Goal: Information Seeking & Learning: Learn about a topic

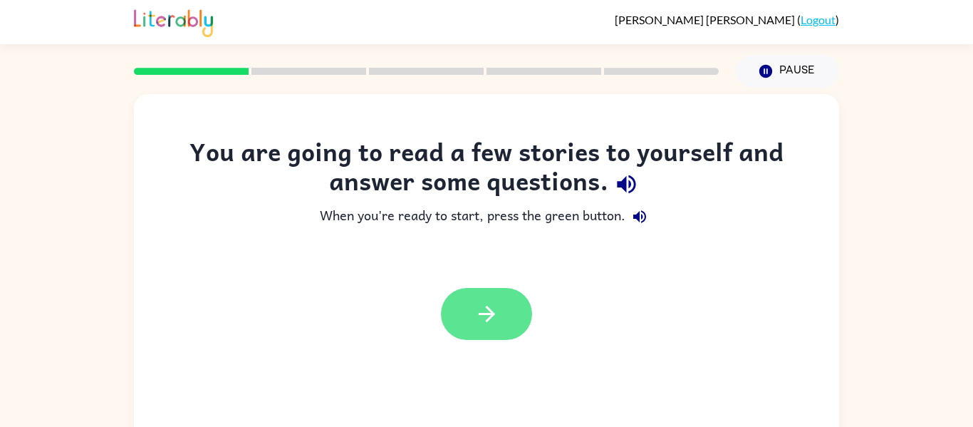
click at [460, 311] on button "button" at bounding box center [486, 314] width 91 height 52
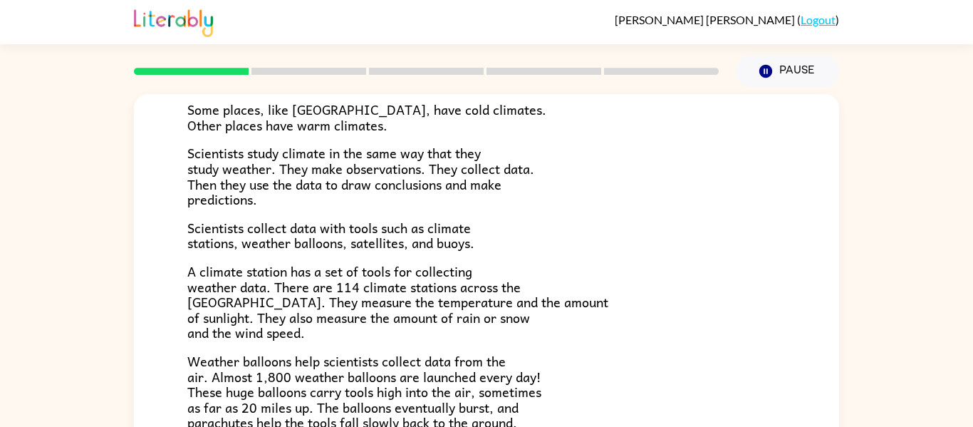
scroll to position [153, 0]
click at [548, 353] on p "Weather balloons help scientists collect data from the air. Almost 1,800 weathe…" at bounding box center [486, 391] width 599 height 77
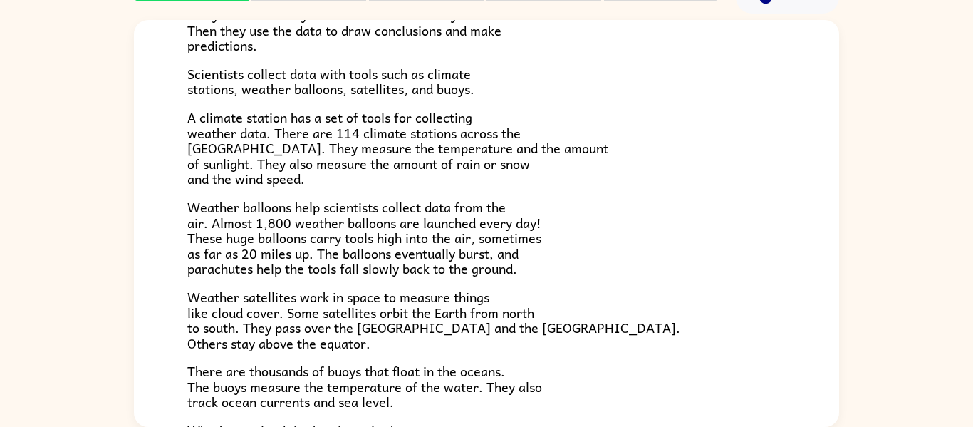
scroll to position [0, 0]
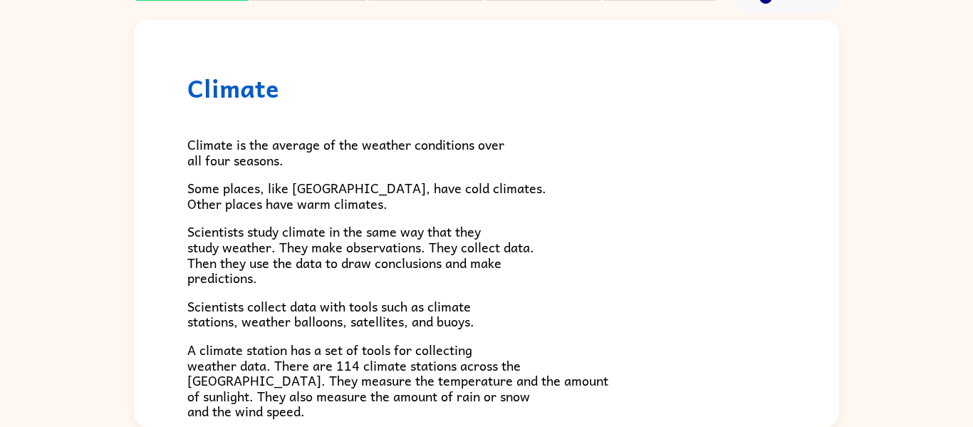
click at [574, 185] on p "Some places, like [GEOGRAPHIC_DATA], have cold climates. Other places have warm…" at bounding box center [486, 195] width 599 height 31
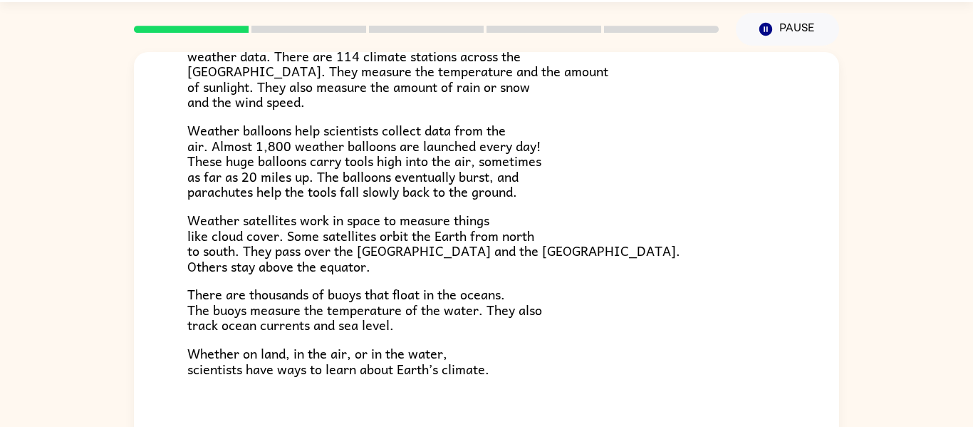
scroll to position [398, 0]
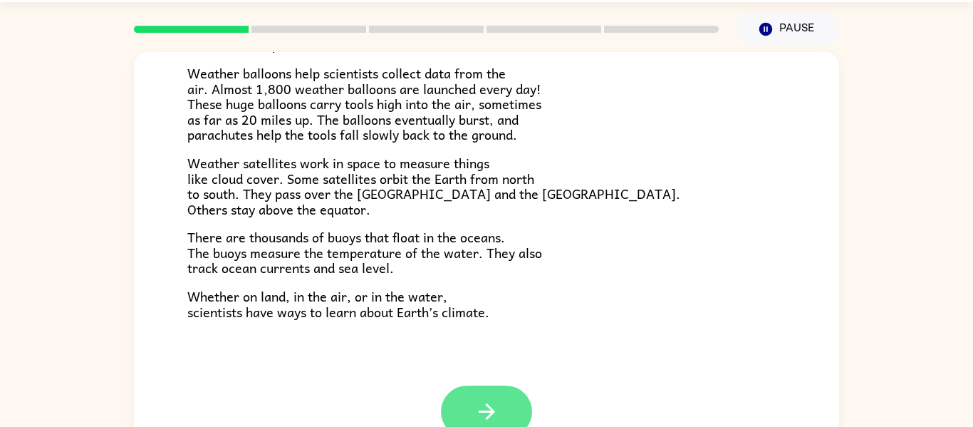
click at [496, 403] on icon "button" at bounding box center [487, 411] width 25 height 25
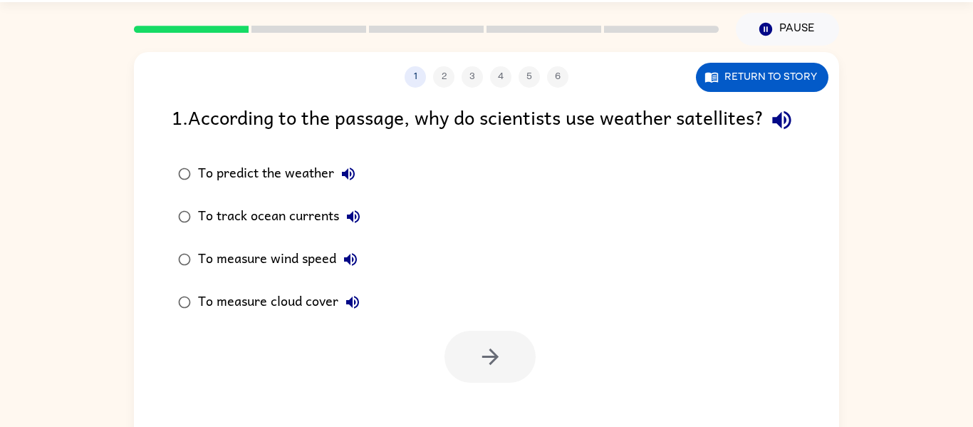
scroll to position [0, 0]
click at [212, 188] on div "To predict the weather" at bounding box center [280, 174] width 165 height 29
click at [490, 383] on button "button" at bounding box center [490, 357] width 91 height 52
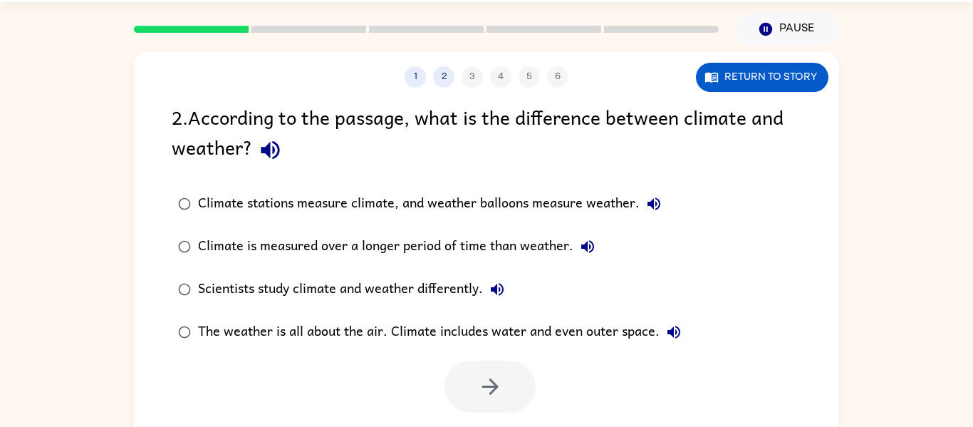
click at [402, 212] on div "Climate stations measure climate, and weather balloons measure weather." at bounding box center [433, 204] width 470 height 29
click at [462, 389] on button "button" at bounding box center [490, 387] width 91 height 52
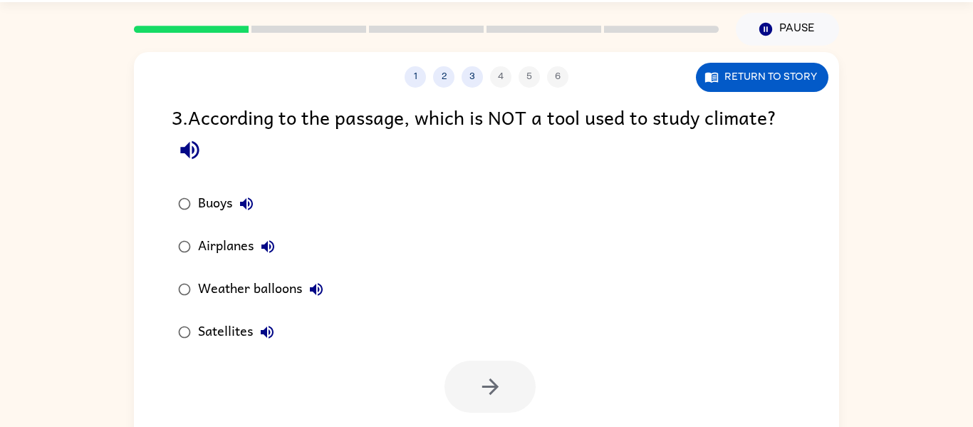
click at [234, 241] on div "Airplanes" at bounding box center [240, 246] width 84 height 29
click at [450, 393] on button "button" at bounding box center [490, 387] width 91 height 52
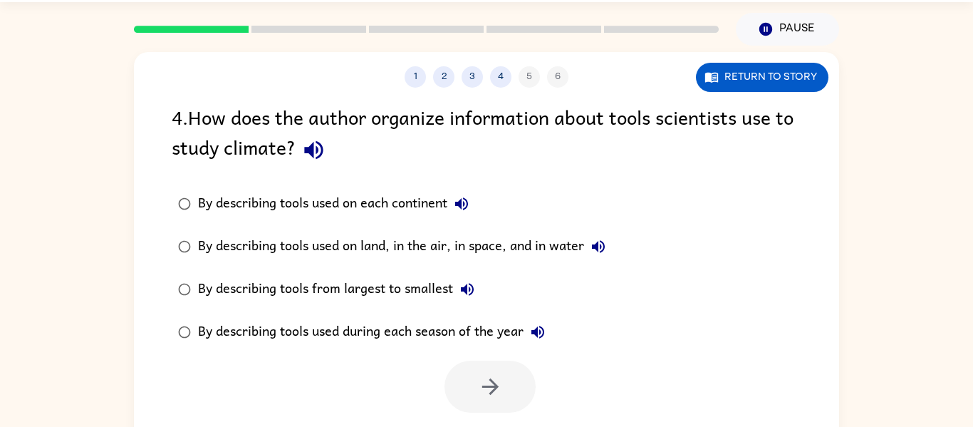
click at [321, 345] on div "By describing tools used during each season of the year" at bounding box center [375, 332] width 354 height 29
click at [517, 409] on button "button" at bounding box center [490, 387] width 91 height 52
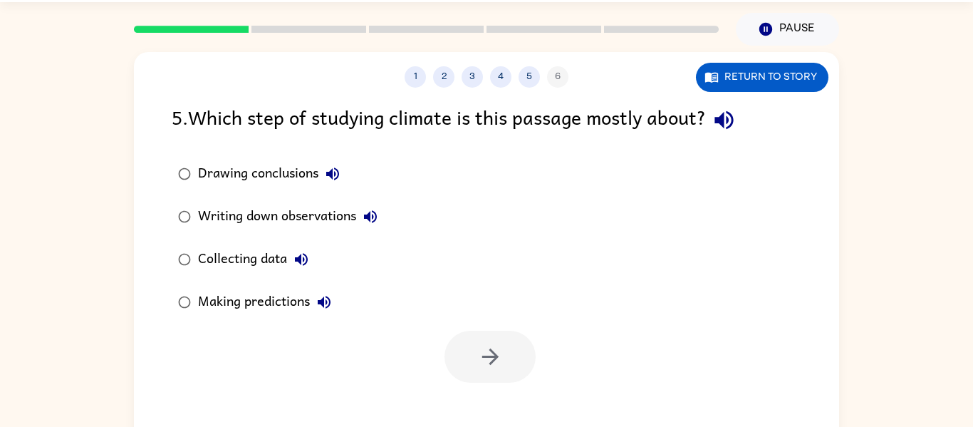
click at [353, 215] on div "Writing down observations" at bounding box center [291, 216] width 187 height 29
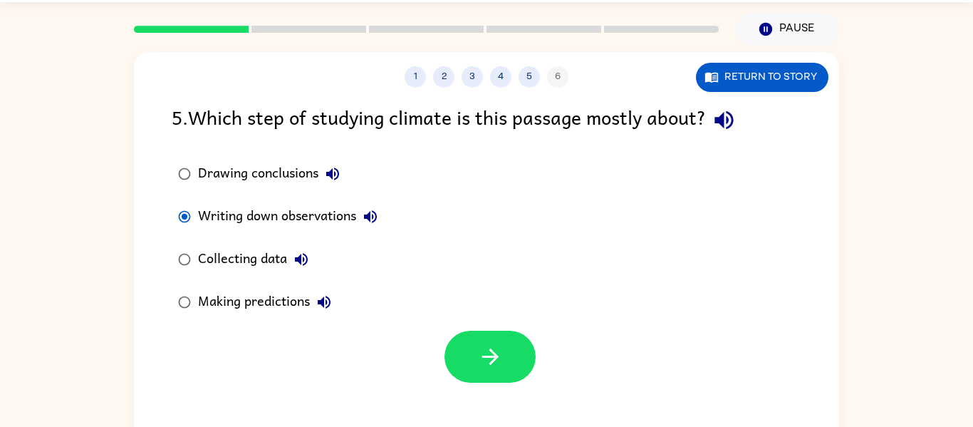
click at [264, 249] on div "Collecting data" at bounding box center [257, 259] width 118 height 29
click at [457, 353] on button "button" at bounding box center [490, 357] width 91 height 52
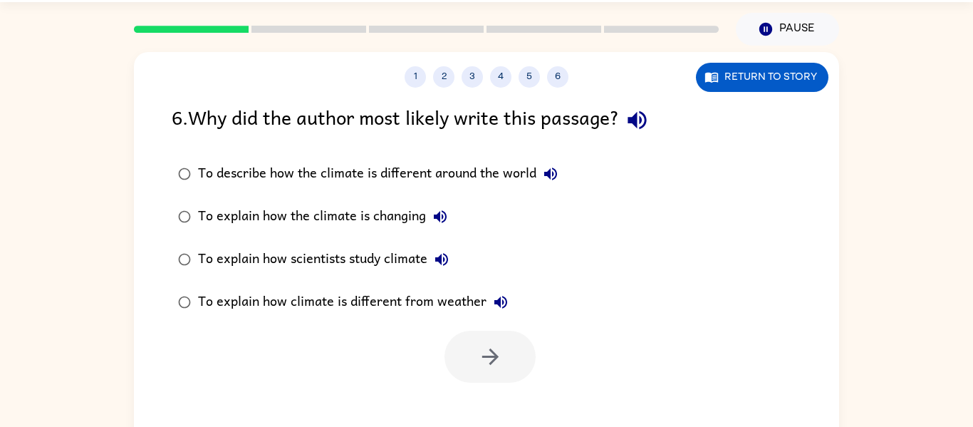
click at [468, 194] on label "To describe how the climate is different around the world" at bounding box center [368, 173] width 408 height 43
click at [483, 370] on button "button" at bounding box center [490, 357] width 91 height 52
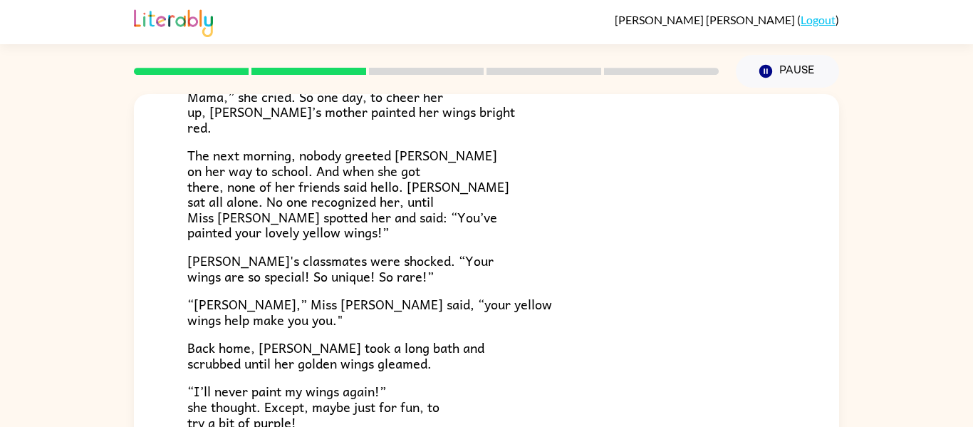
scroll to position [334, 0]
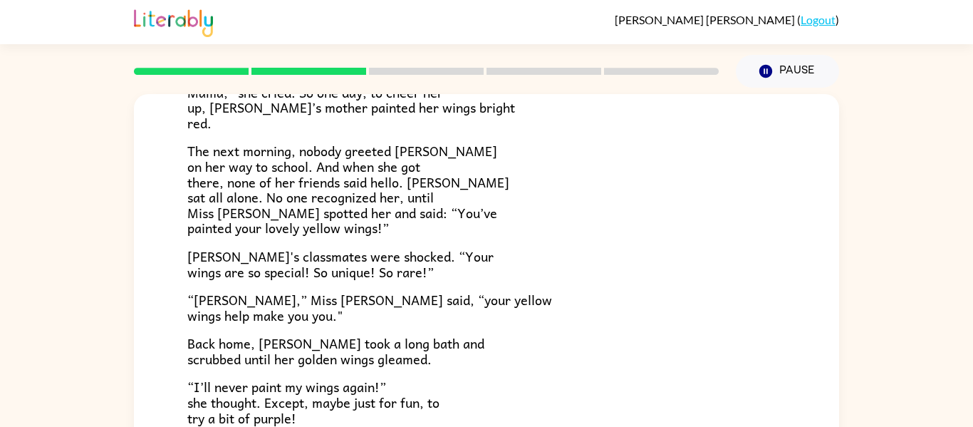
click at [693, 373] on div "Lily the ladybug was a special bug. Unlike all her friends, she had bright yell…" at bounding box center [486, 134] width 599 height 583
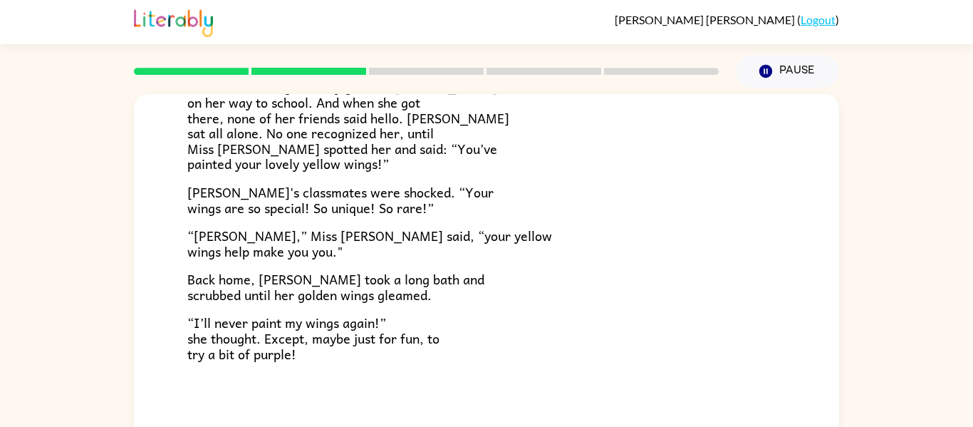
scroll to position [74, 0]
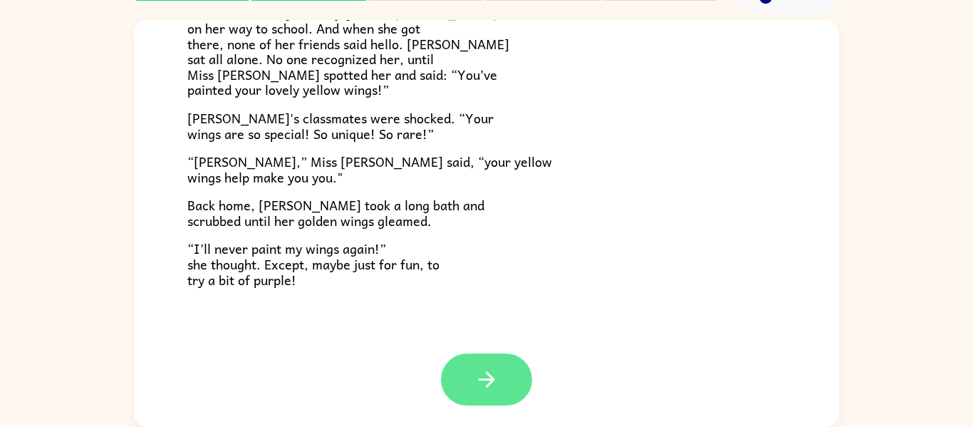
click at [507, 393] on button "button" at bounding box center [486, 379] width 91 height 52
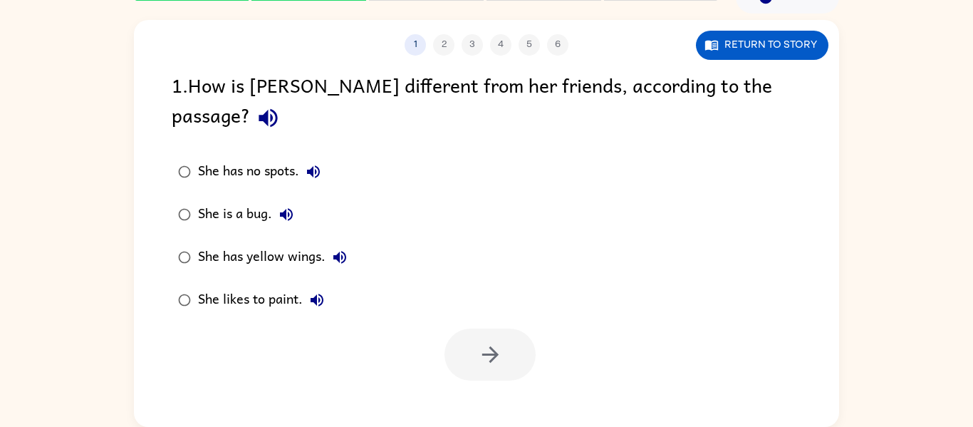
scroll to position [0, 0]
click at [274, 243] on div "She has yellow wings." at bounding box center [276, 257] width 156 height 29
click at [480, 338] on button "button" at bounding box center [490, 354] width 91 height 52
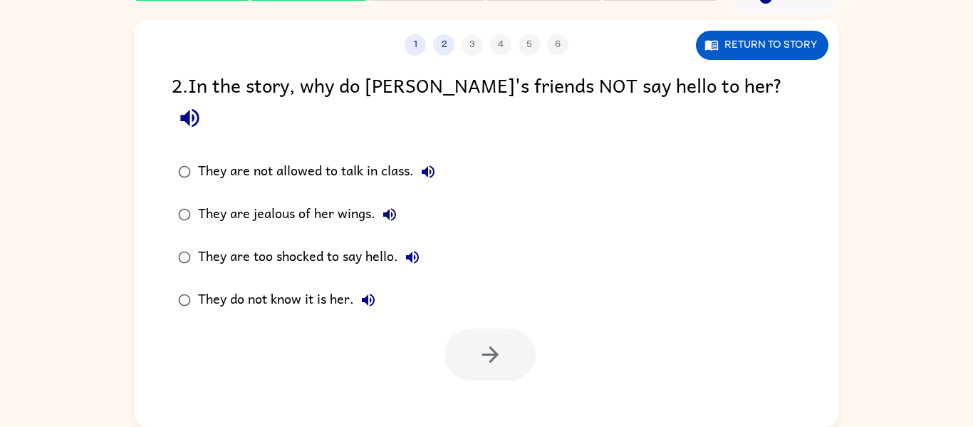
click at [318, 242] on label "They are too shocked to say hello." at bounding box center [307, 257] width 286 height 43
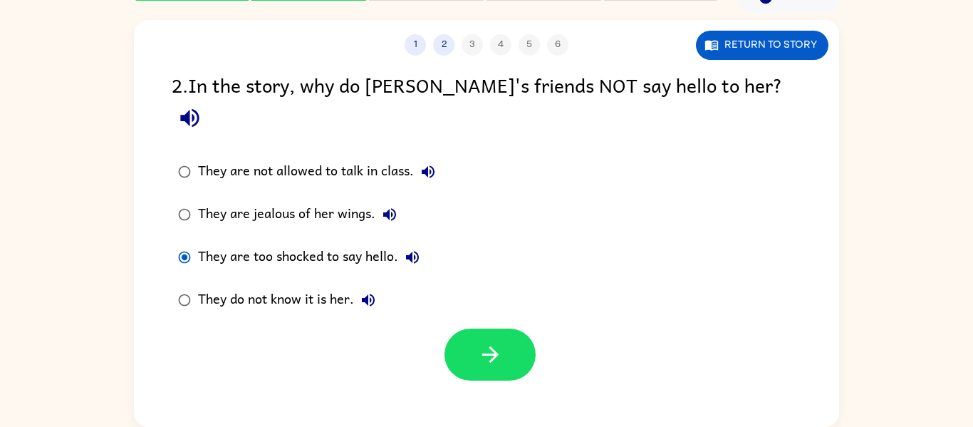
click at [283, 286] on div "They do not know it is her." at bounding box center [290, 300] width 185 height 29
click at [490, 337] on button "button" at bounding box center [490, 354] width 91 height 52
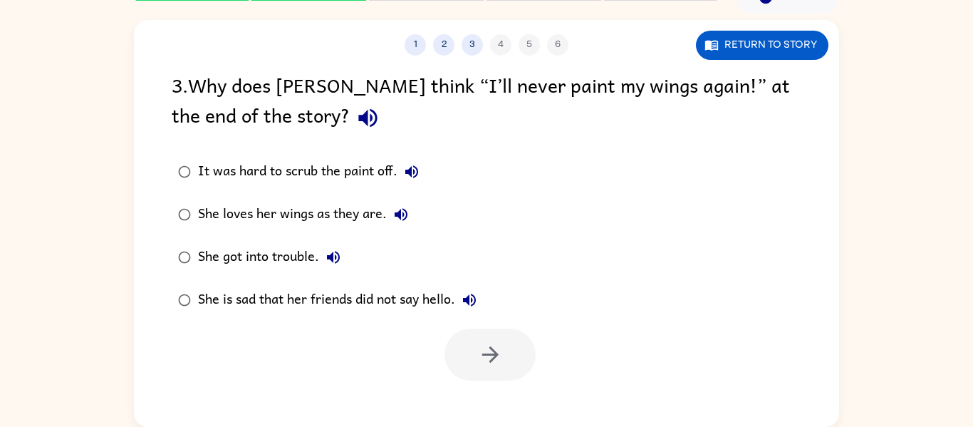
click at [303, 292] on div "She is sad that her friends did not say hello." at bounding box center [341, 300] width 286 height 29
click at [455, 333] on button "button" at bounding box center [490, 354] width 91 height 52
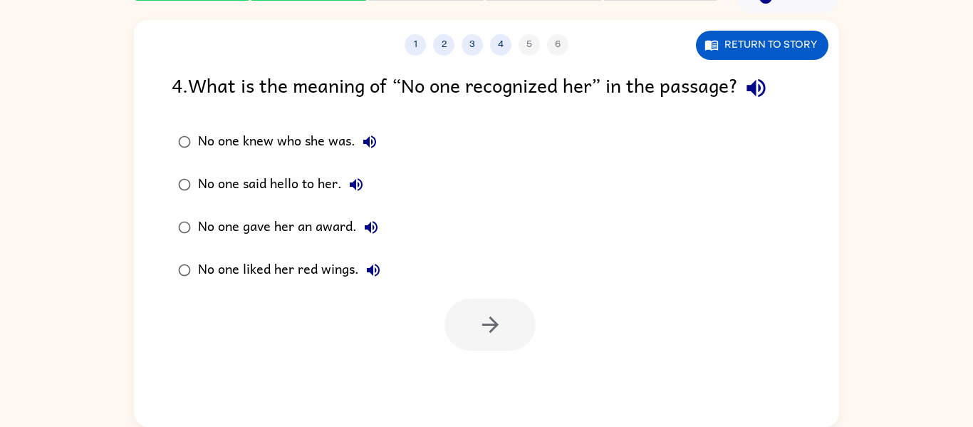
click at [279, 168] on label "No one said hello to her." at bounding box center [279, 184] width 231 height 43
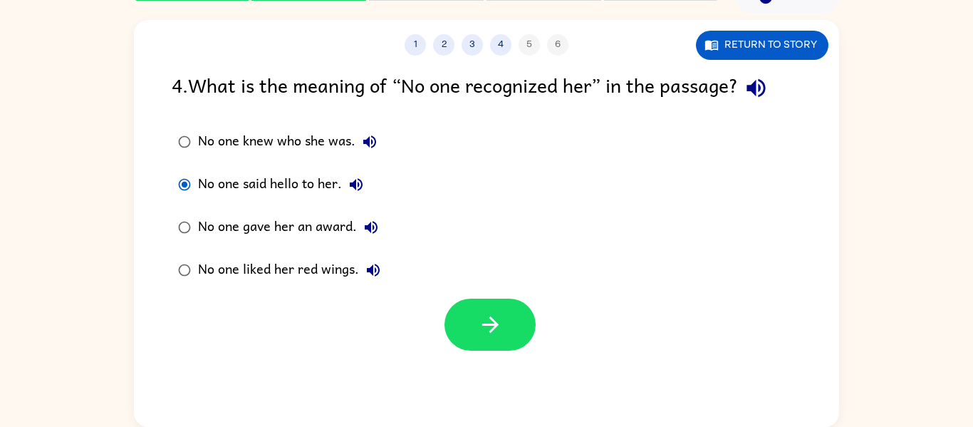
click at [275, 100] on div "4 . What is the meaning of “No one recognized her” in the passage?" at bounding box center [487, 88] width 630 height 36
click at [269, 119] on div "4 . What is the meaning of “No one recognized her” in the passage? No one knew …" at bounding box center [486, 210] width 705 height 281
click at [271, 132] on div "No one knew who she was." at bounding box center [291, 142] width 186 height 29
click at [483, 313] on icon "button" at bounding box center [490, 324] width 25 height 25
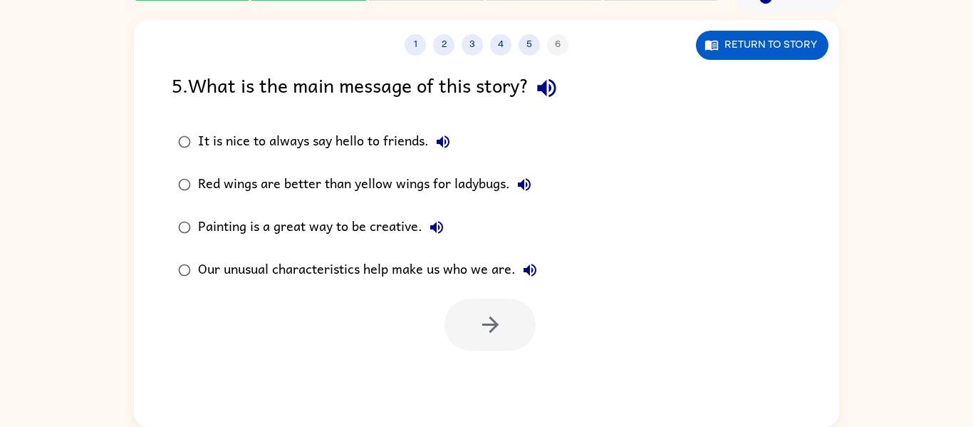
click at [403, 121] on label "It is nice to always say hello to friends." at bounding box center [358, 141] width 388 height 43
click at [519, 338] on button "button" at bounding box center [490, 325] width 91 height 52
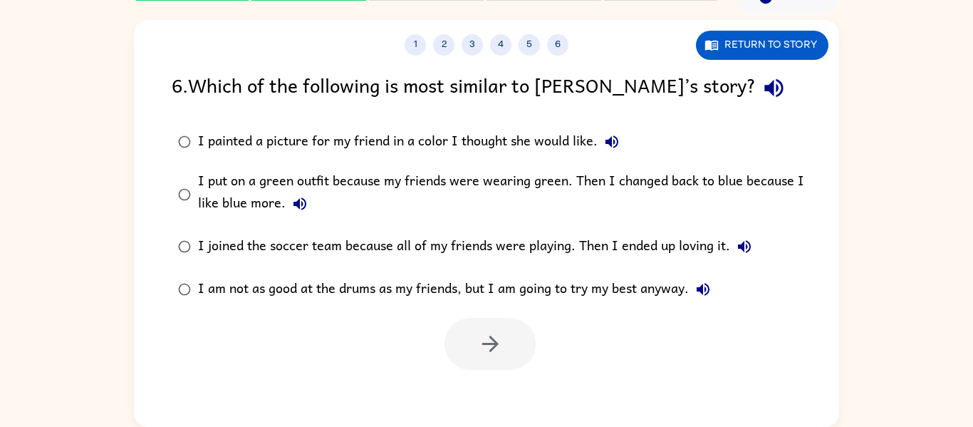
click at [392, 196] on div "I put on a green outfit because my friends were wearing green. Then I changed b…" at bounding box center [509, 194] width 623 height 48
click at [467, 356] on button "button" at bounding box center [490, 344] width 91 height 52
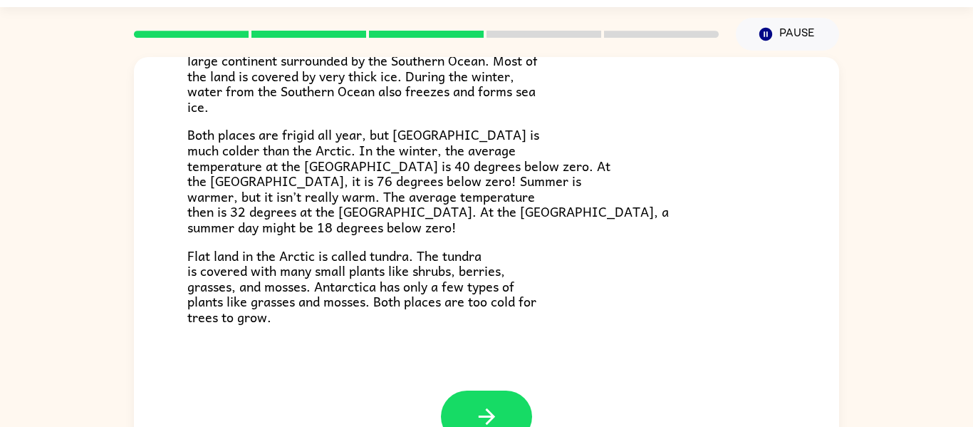
scroll to position [74, 0]
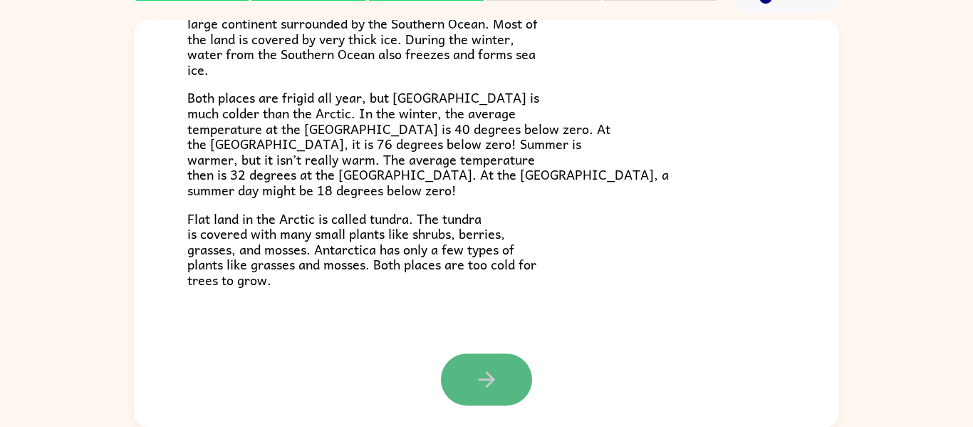
click at [465, 378] on button "button" at bounding box center [486, 379] width 91 height 52
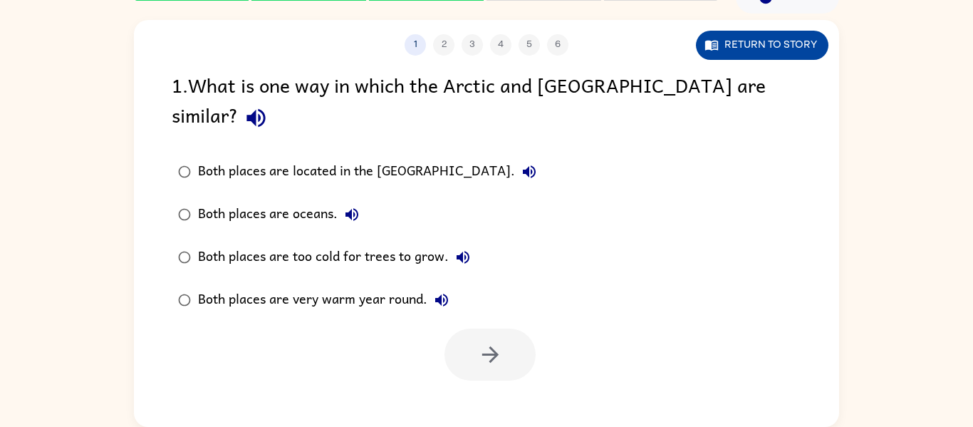
click at [786, 46] on button "Return to story" at bounding box center [762, 45] width 133 height 29
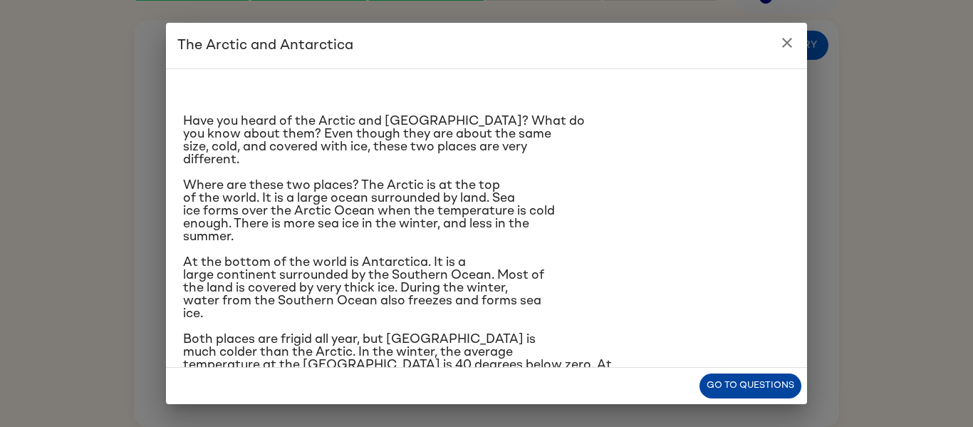
click at [776, 381] on button "Go to questions" at bounding box center [751, 385] width 102 height 25
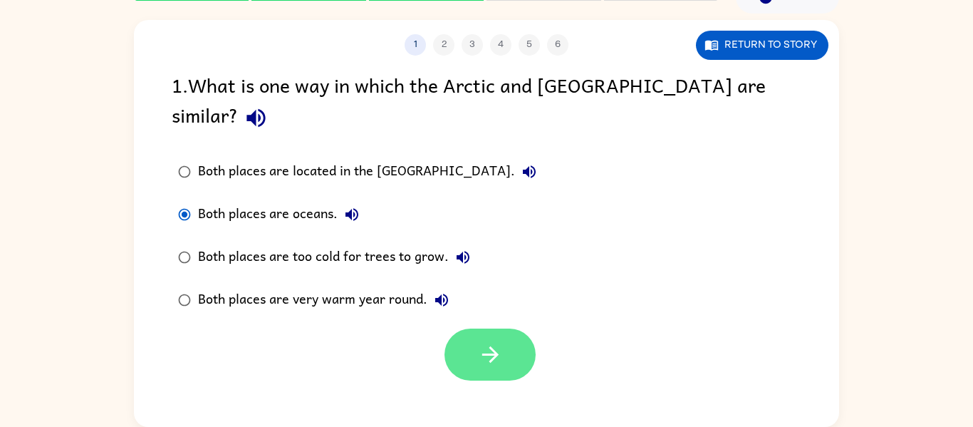
click at [455, 328] on button "button" at bounding box center [490, 354] width 91 height 52
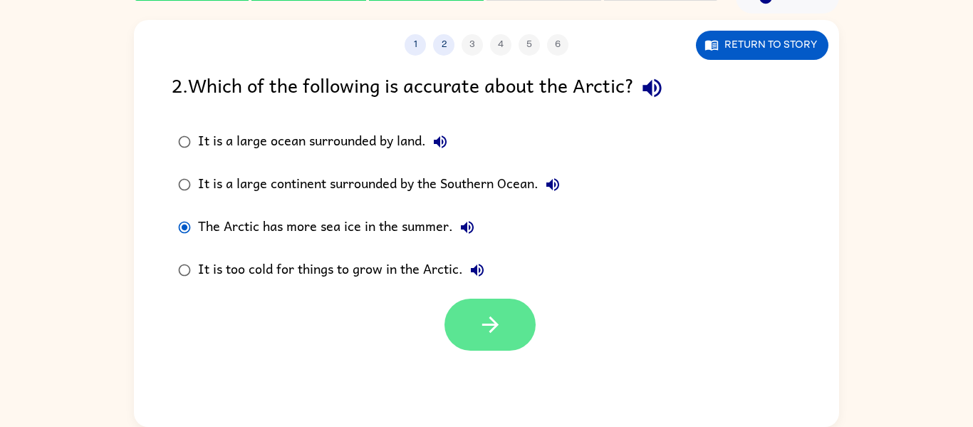
click at [483, 338] on button "button" at bounding box center [490, 325] width 91 height 52
